Goal: Use online tool/utility: Utilize a website feature to perform a specific function

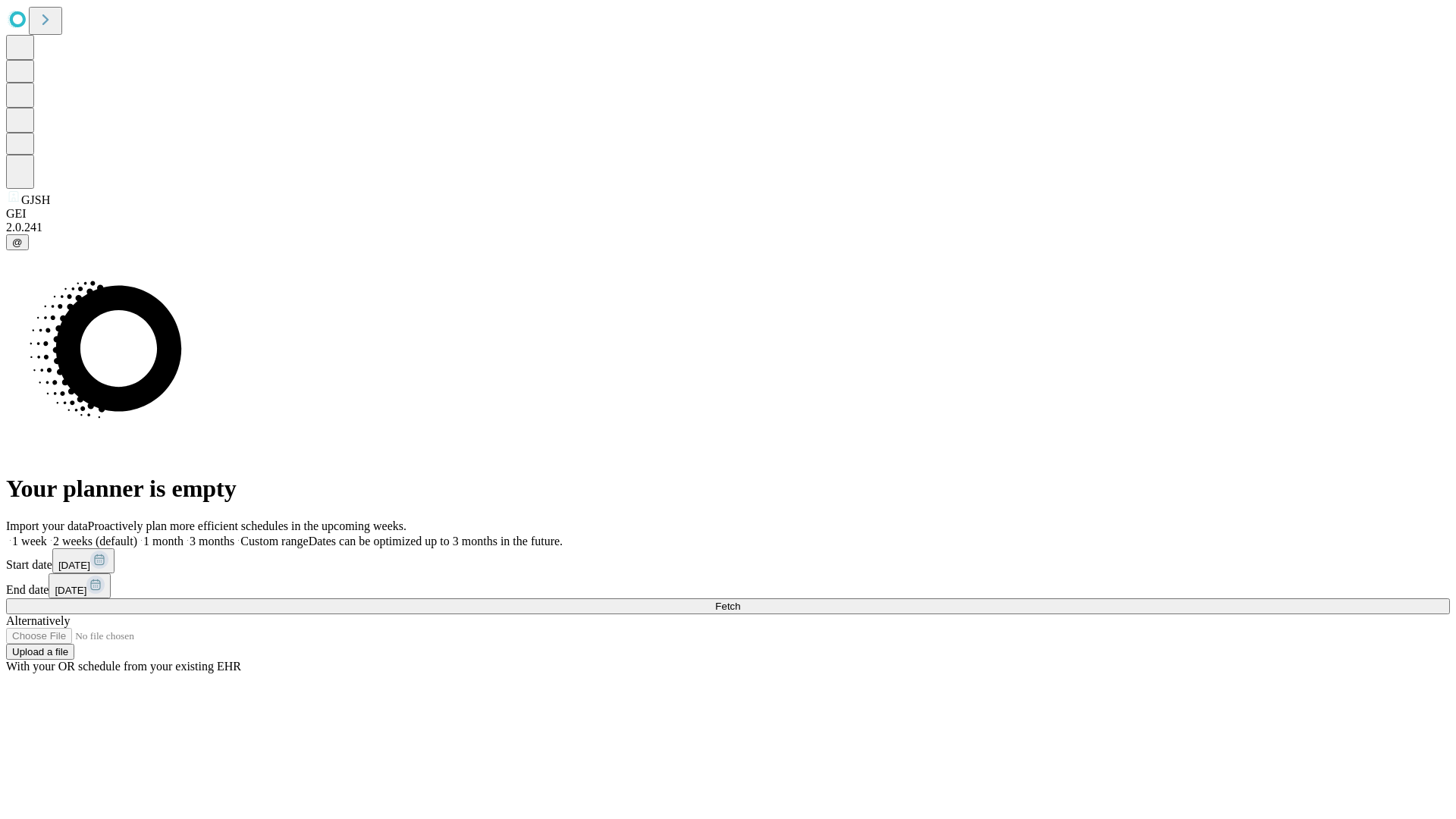
click at [740, 600] on span "Fetch" at bounding box center [727, 606] width 25 height 11
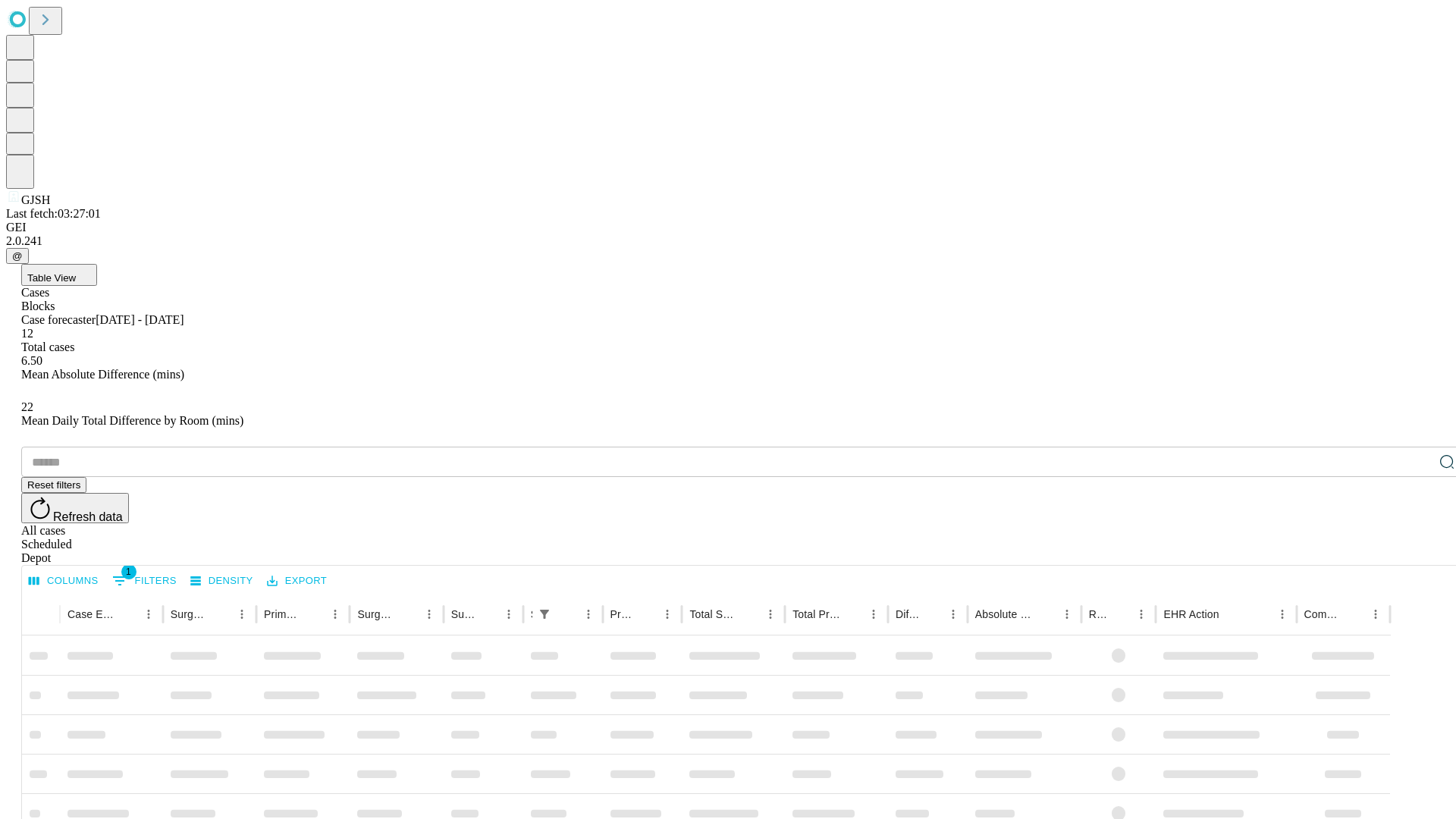
click at [76, 272] on span "Table View" at bounding box center [51, 278] width 48 height 11
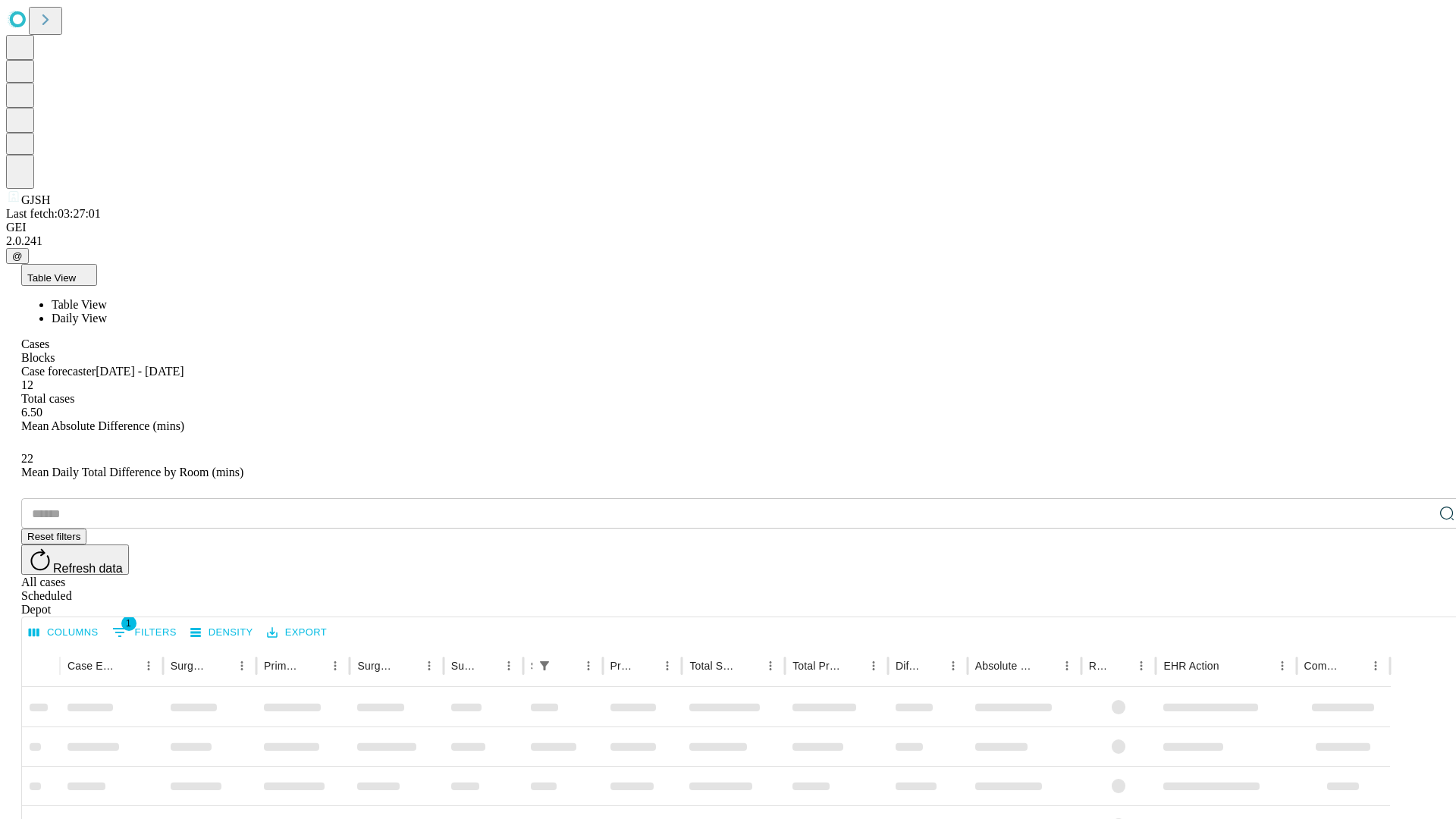
click at [107, 312] on span "Daily View" at bounding box center [79, 319] width 56 height 13
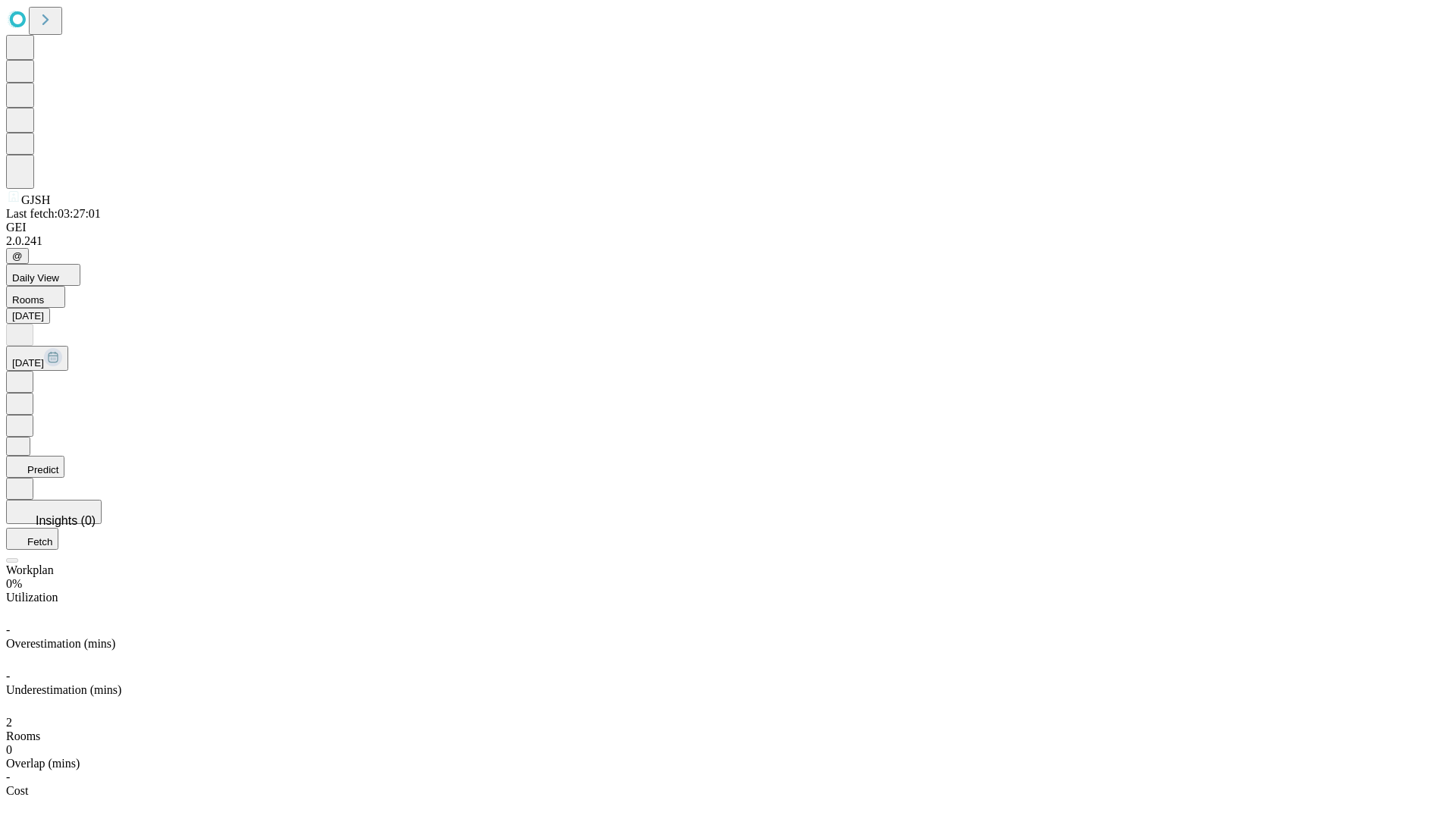
click at [65, 455] on button "Predict" at bounding box center [34, 466] width 58 height 22
